Goal: Information Seeking & Learning: Learn about a topic

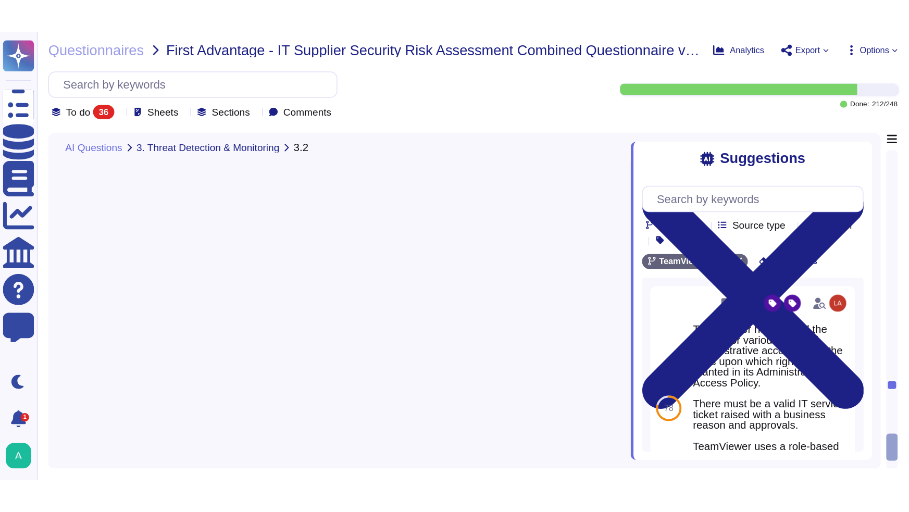
scroll to position [3927, 0]
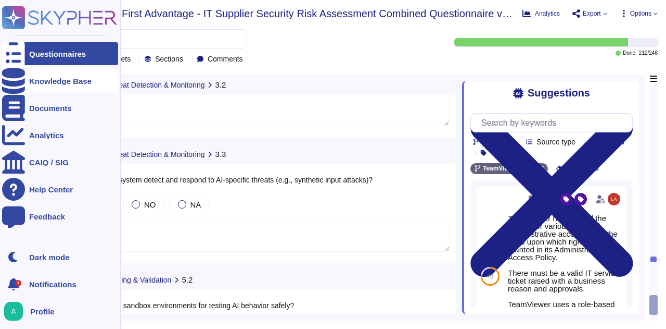
click at [48, 84] on div "Knowledge Base" at bounding box center [60, 81] width 62 height 8
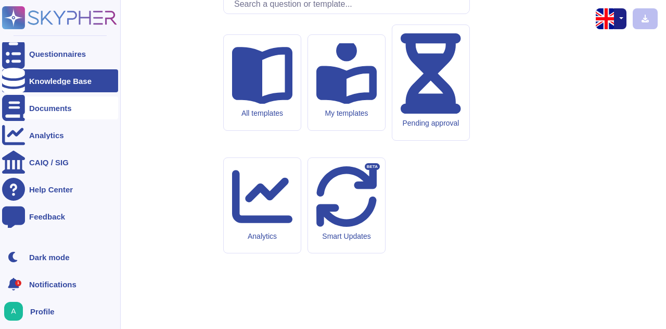
click at [39, 104] on div "Documents" at bounding box center [50, 108] width 43 height 8
